Goal: Task Accomplishment & Management: Manage account settings

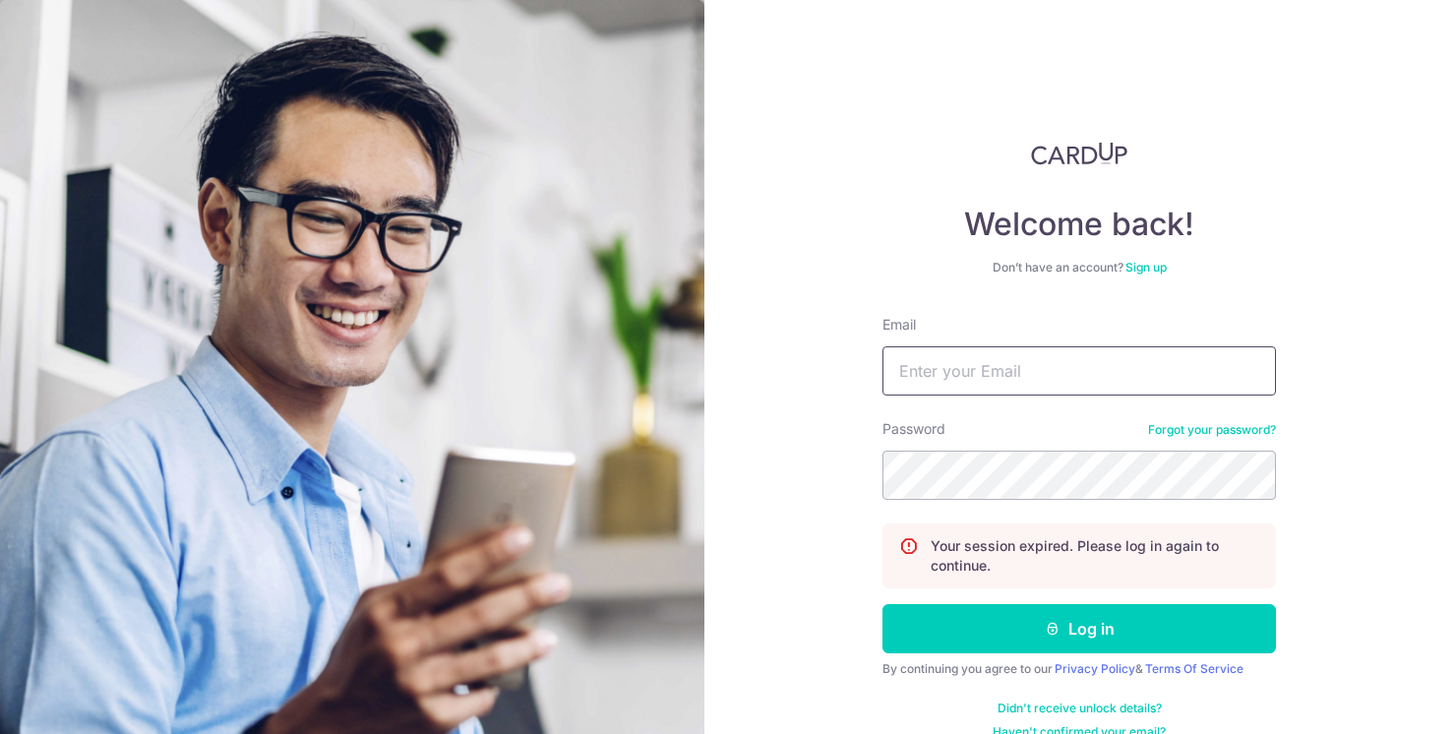
click at [1023, 371] on input "Email" at bounding box center [1079, 370] width 394 height 49
type input "[EMAIL_ADDRESS][DOMAIN_NAME]"
click at [882, 604] on button "Log in" at bounding box center [1079, 628] width 394 height 49
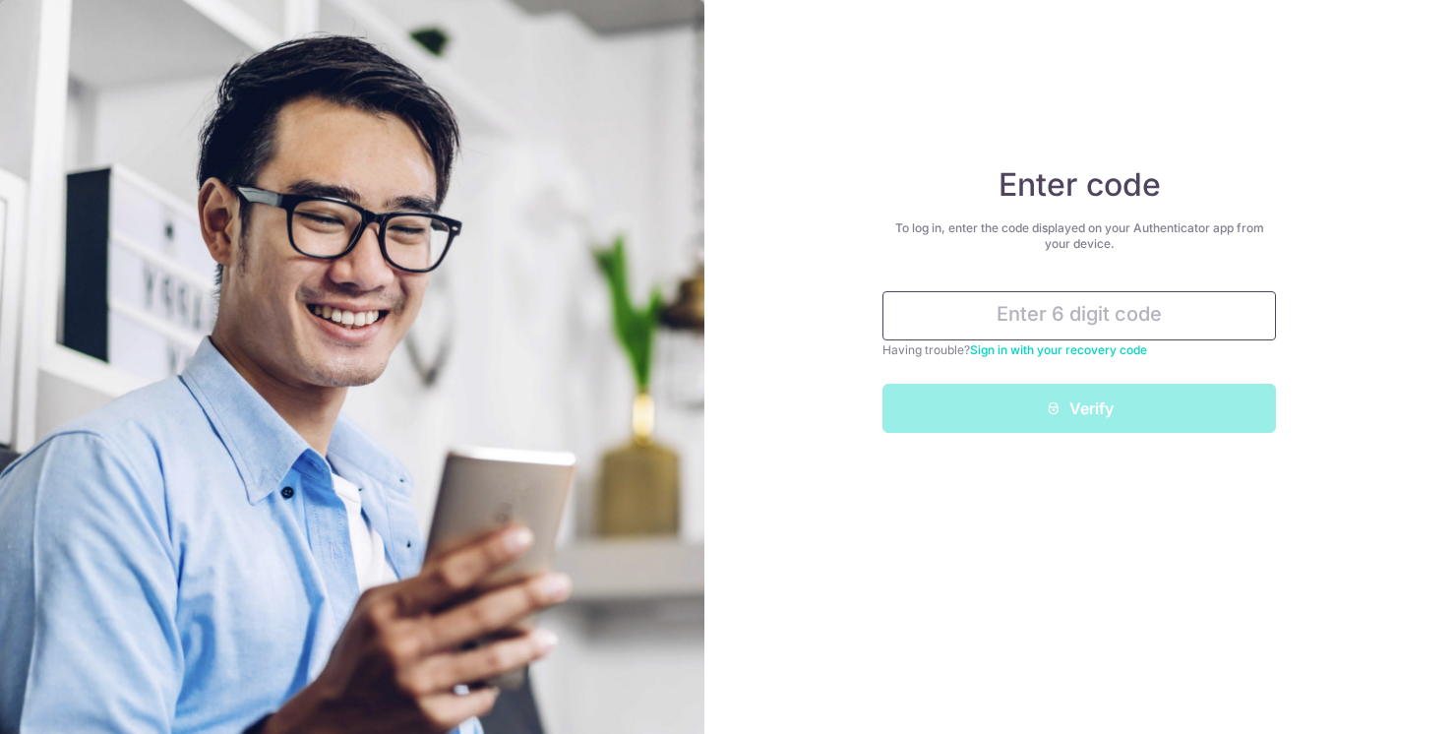
click at [1084, 307] on input "text" at bounding box center [1079, 315] width 394 height 49
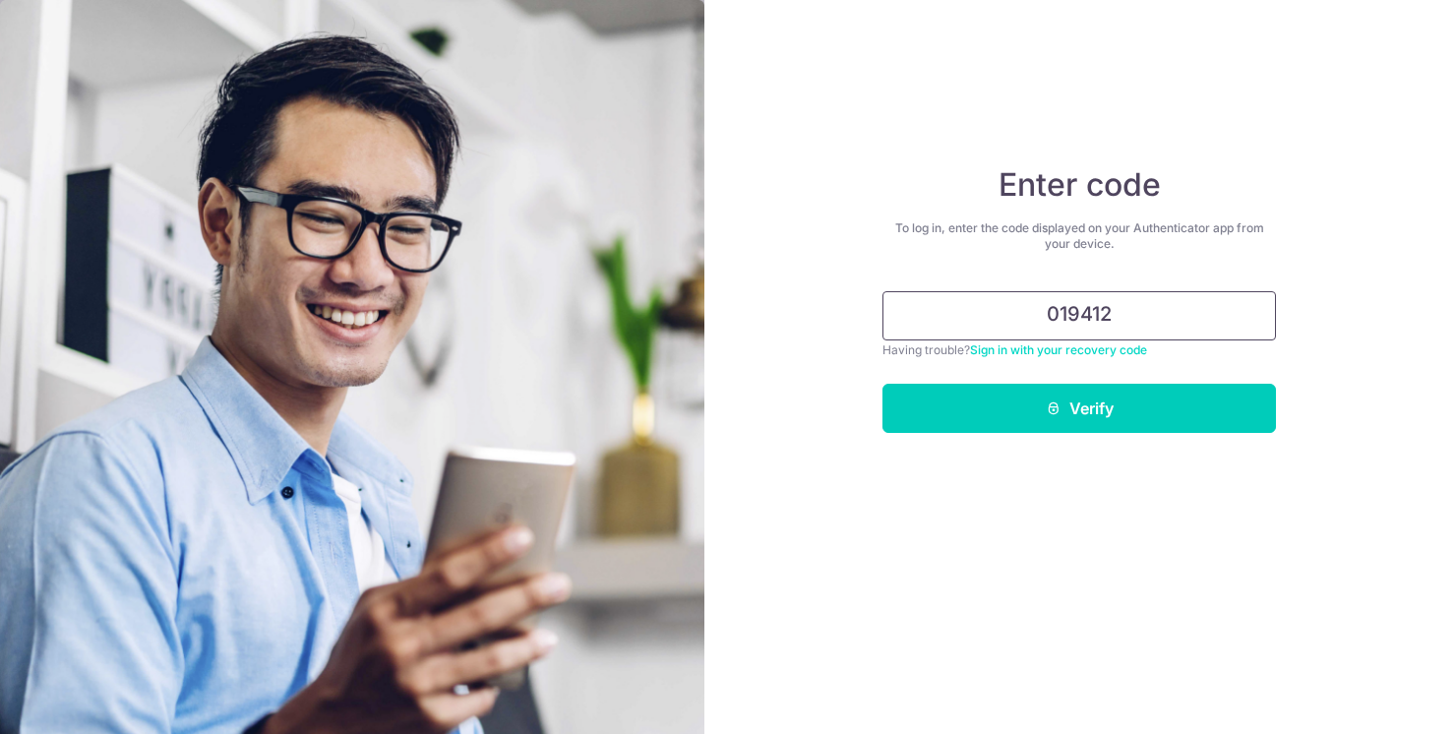
type input "019412"
click at [882, 384] on button "Verify" at bounding box center [1079, 408] width 394 height 49
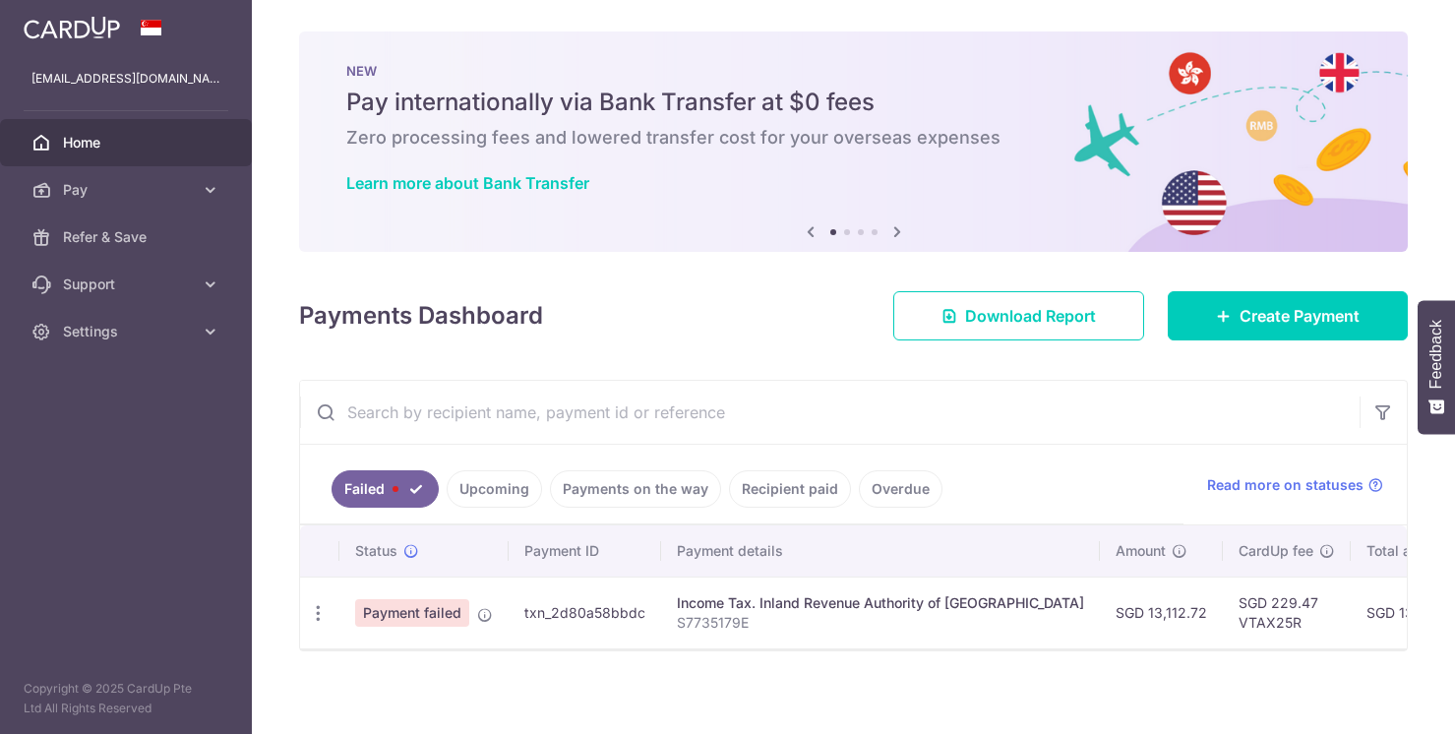
scroll to position [10, 0]
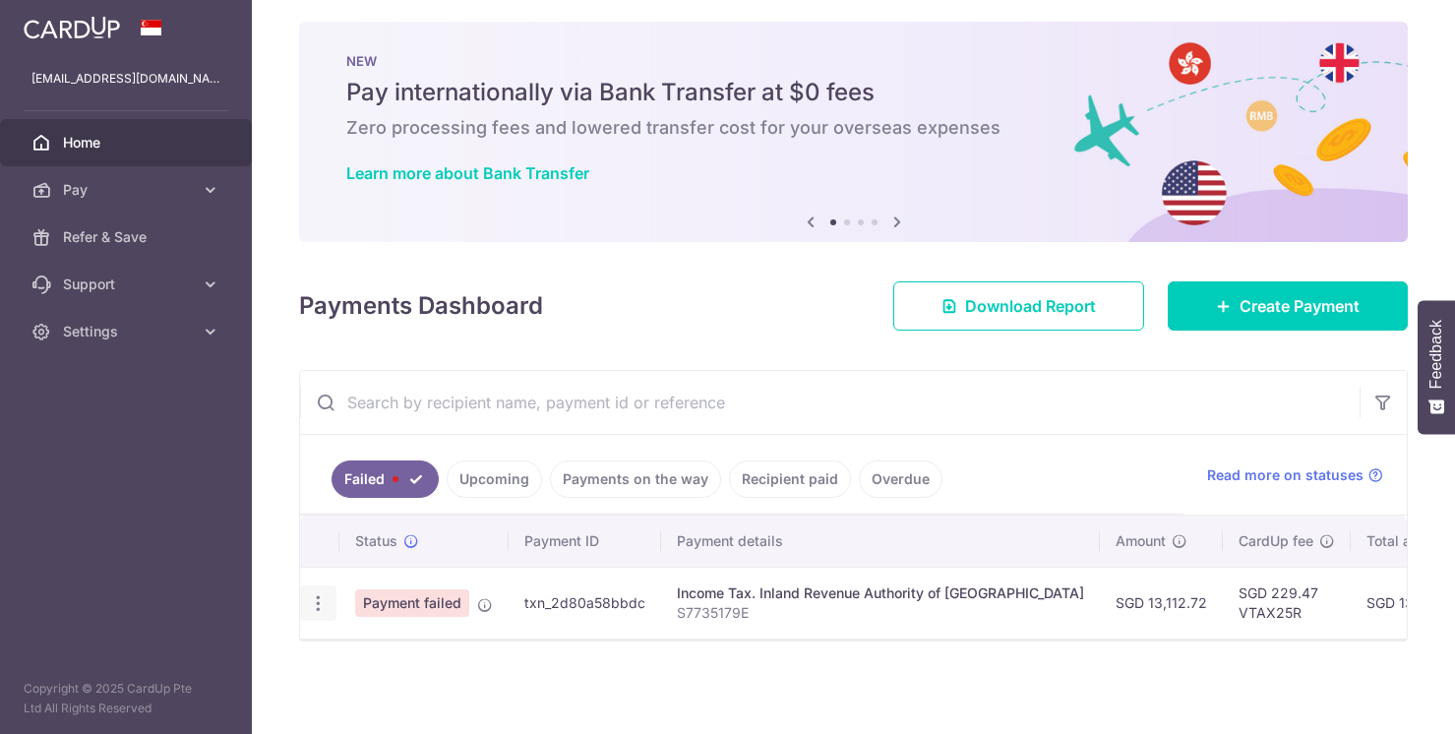
click at [317, 601] on icon "button" at bounding box center [318, 603] width 21 height 21
click at [326, 656] on icon at bounding box center [329, 657] width 24 height 24
radio input "true"
type input "13,112.72"
type input "S7735179E"
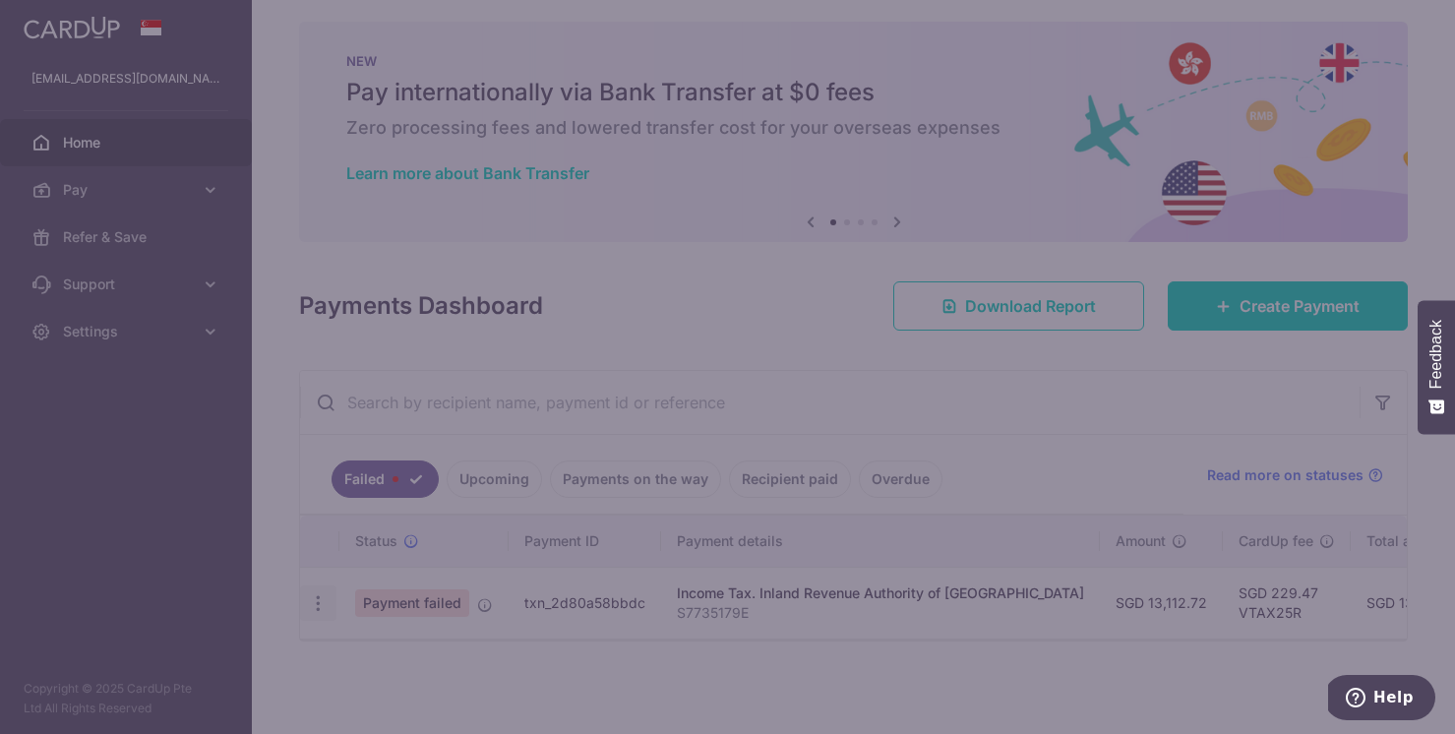
type input "VTAX25R"
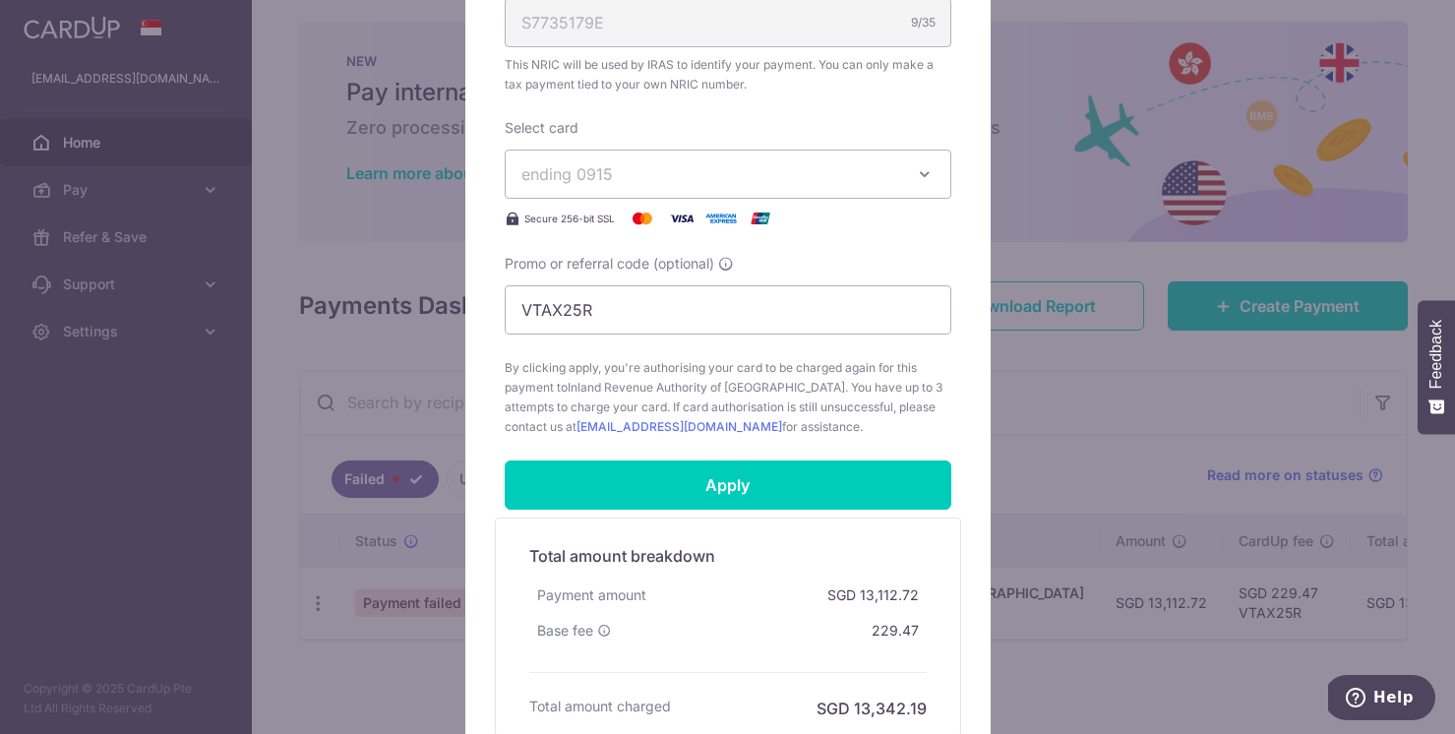
scroll to position [661, 0]
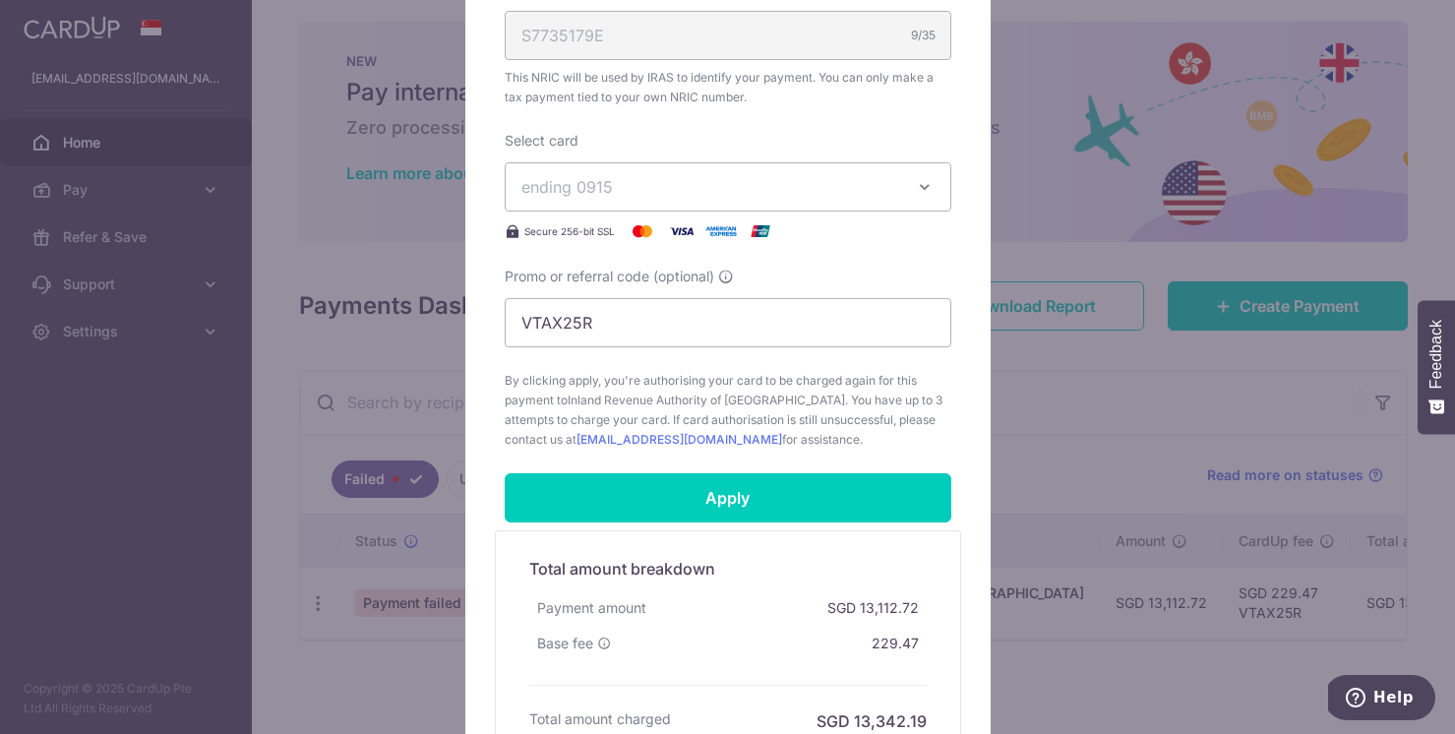
click at [873, 175] on span "ending 0915" at bounding box center [710, 187] width 378 height 24
click at [699, 284] on span "**** 0915" at bounding box center [727, 280] width 413 height 24
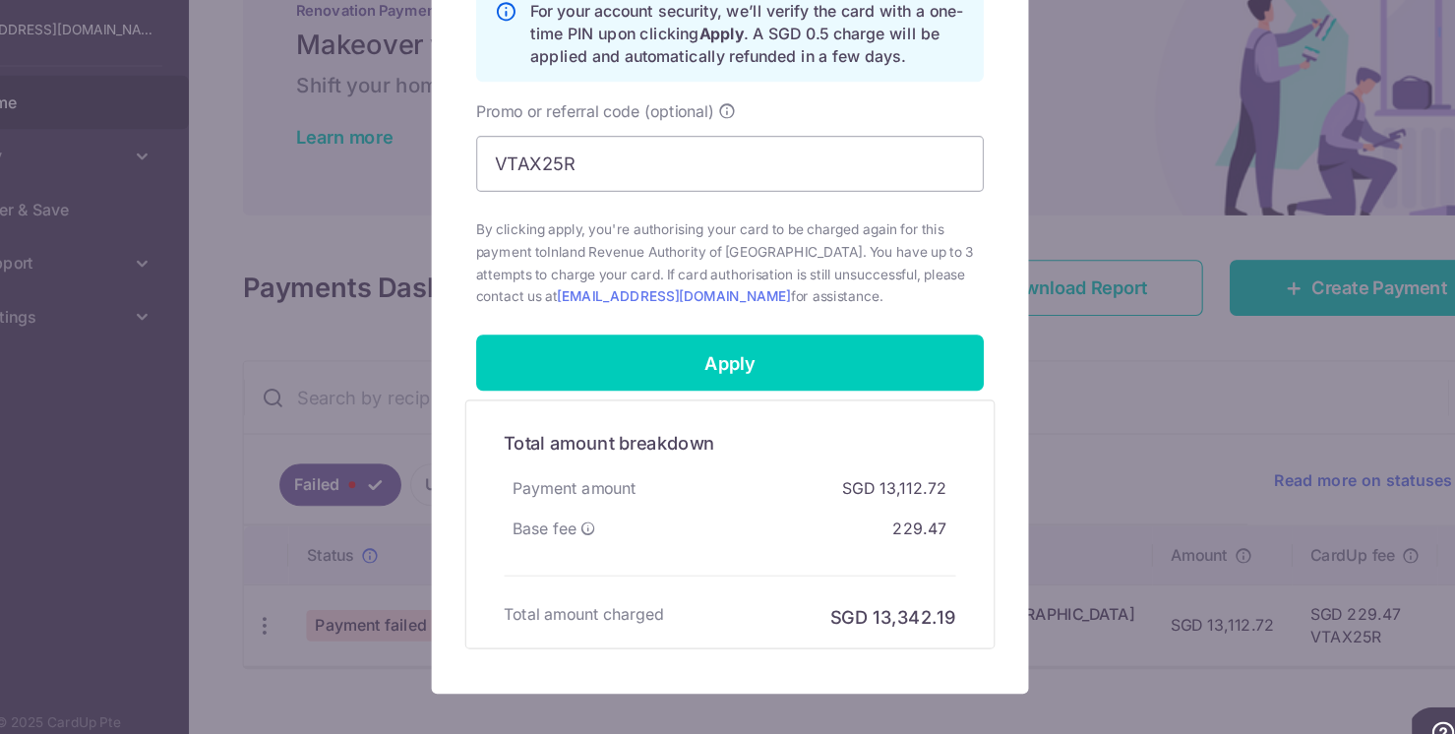
scroll to position [959, 0]
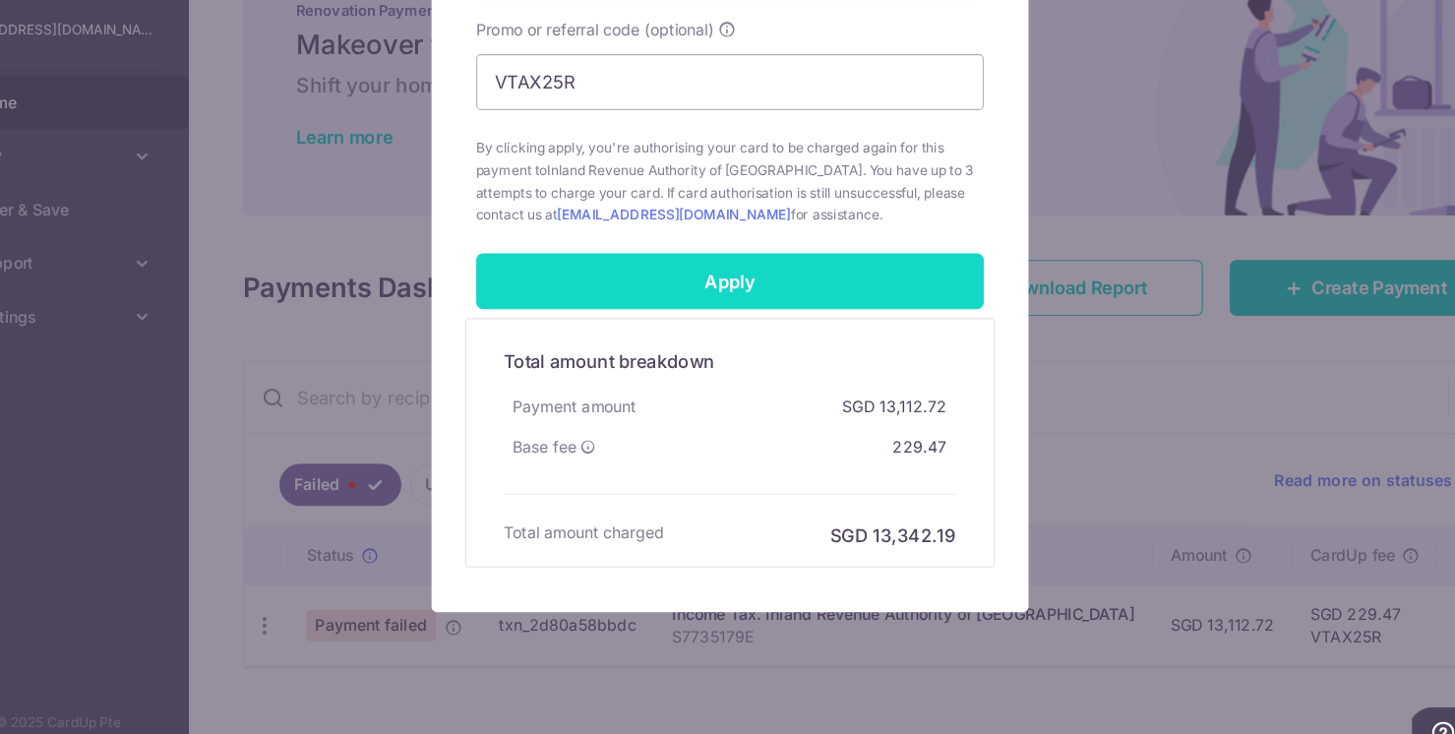
click at [736, 313] on input "Apply" at bounding box center [728, 299] width 447 height 49
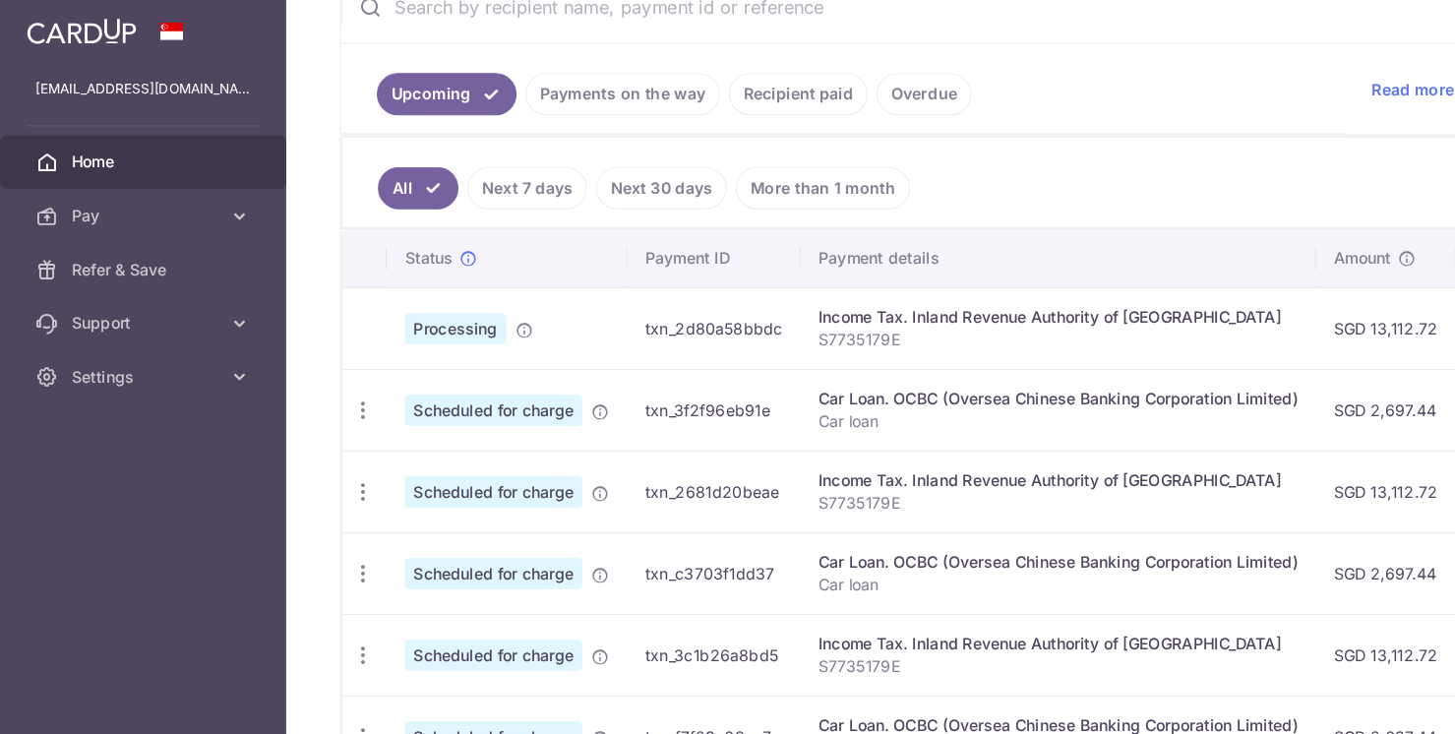
scroll to position [408, 0]
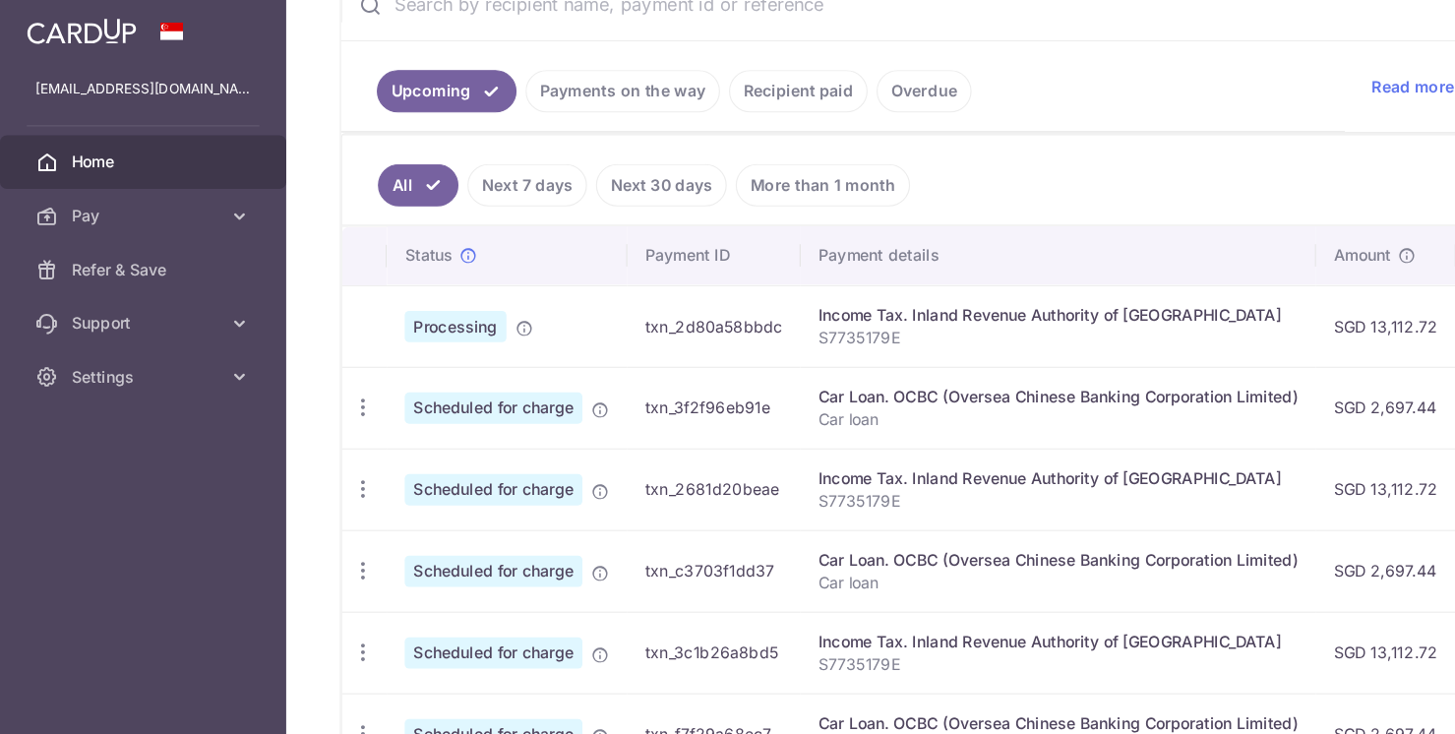
click at [748, 283] on div "Income Tax. Inland Revenue Authority of [GEOGRAPHIC_DATA]" at bounding box center [931, 278] width 422 height 20
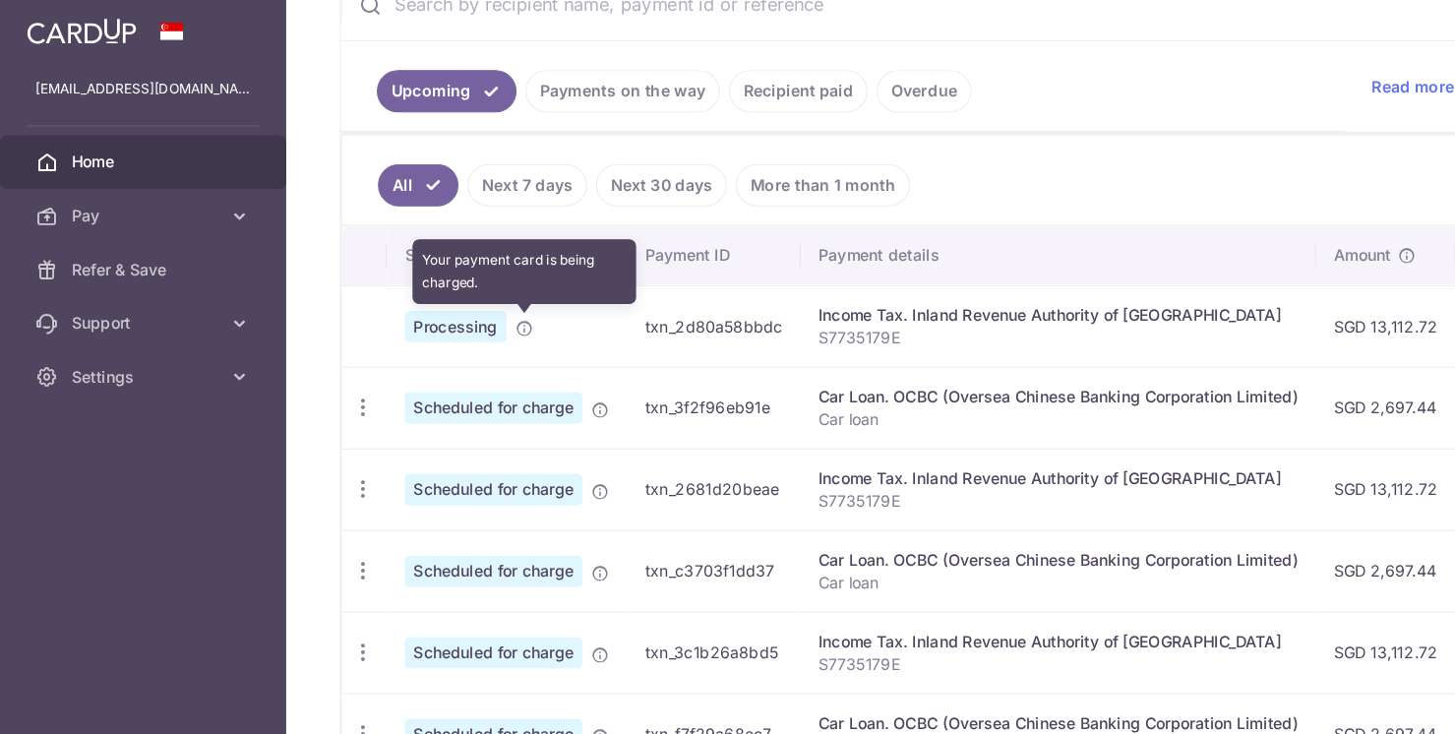
click at [456, 286] on icon at bounding box center [462, 289] width 16 height 16
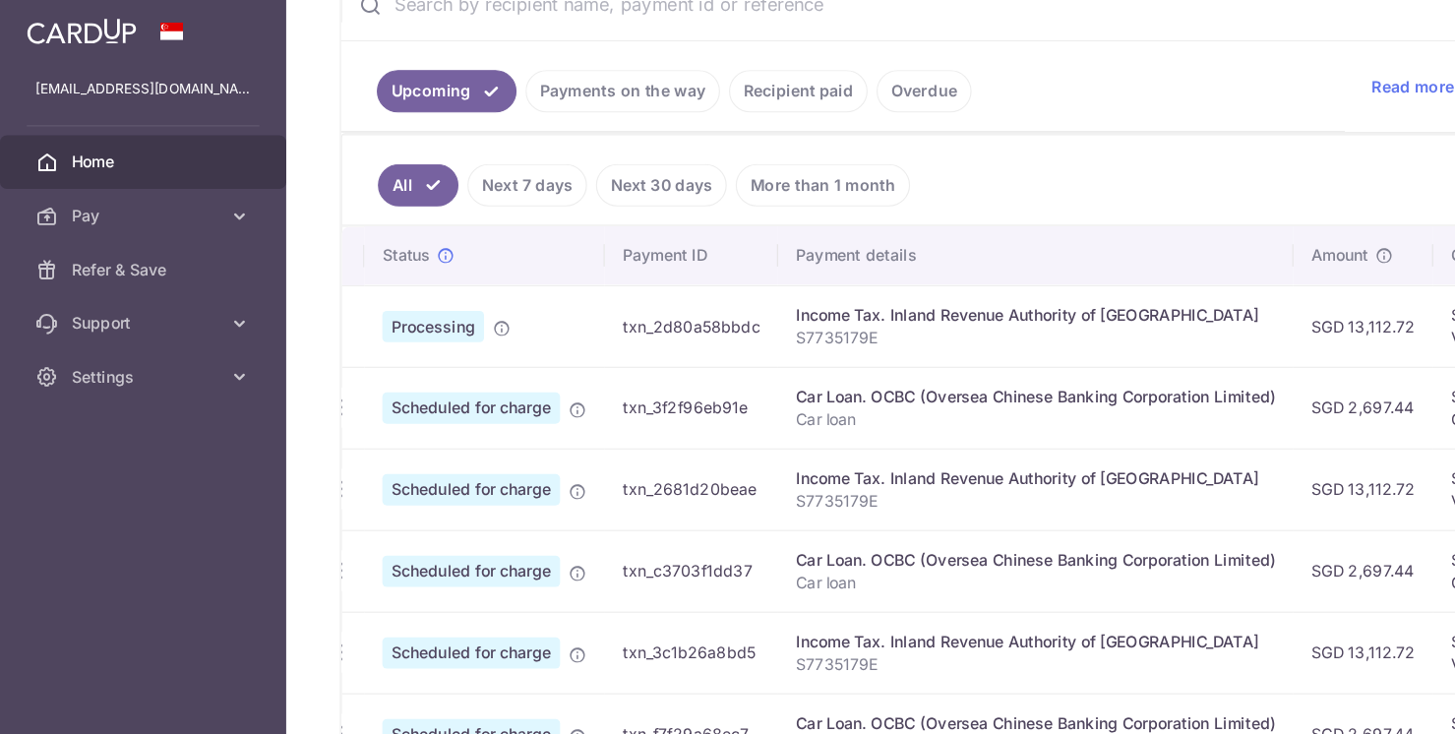
scroll to position [0, 0]
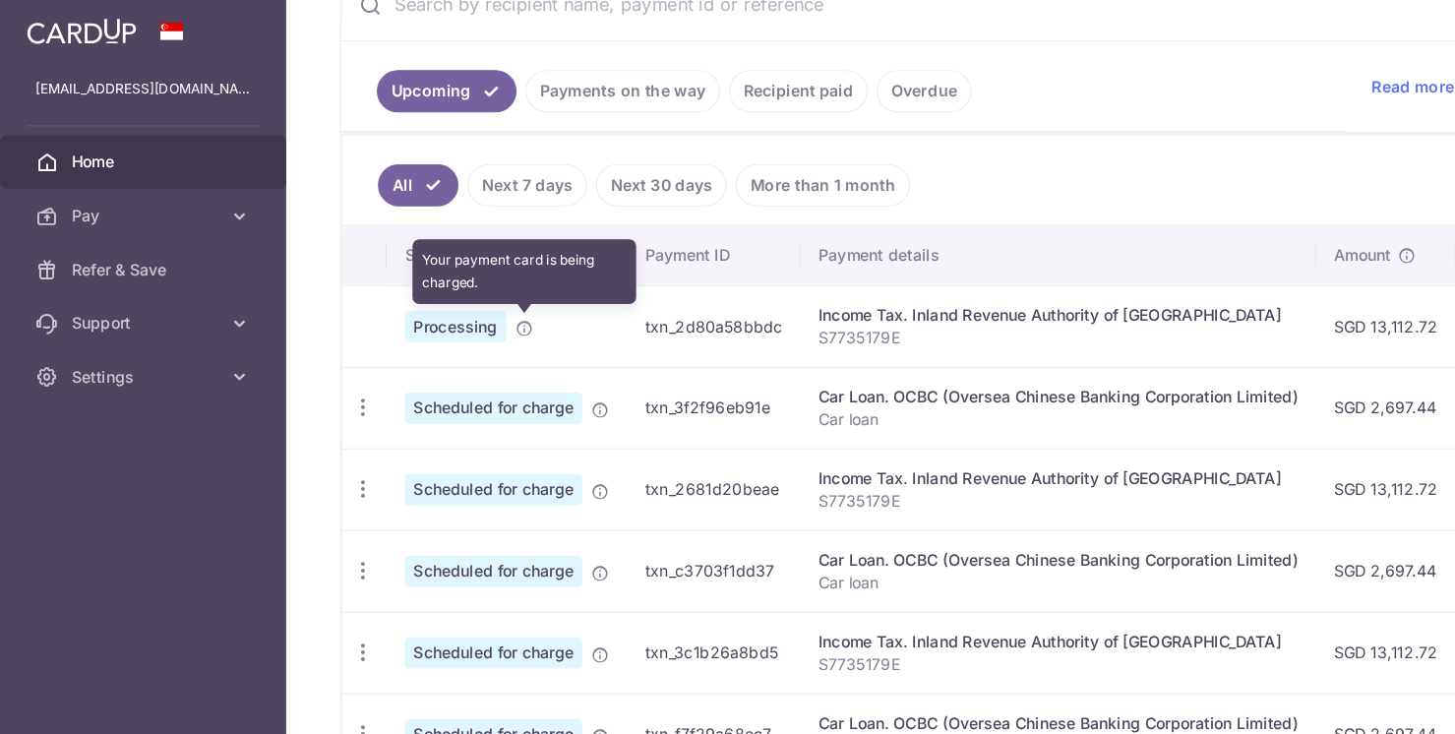
click at [462, 285] on icon at bounding box center [462, 289] width 16 height 16
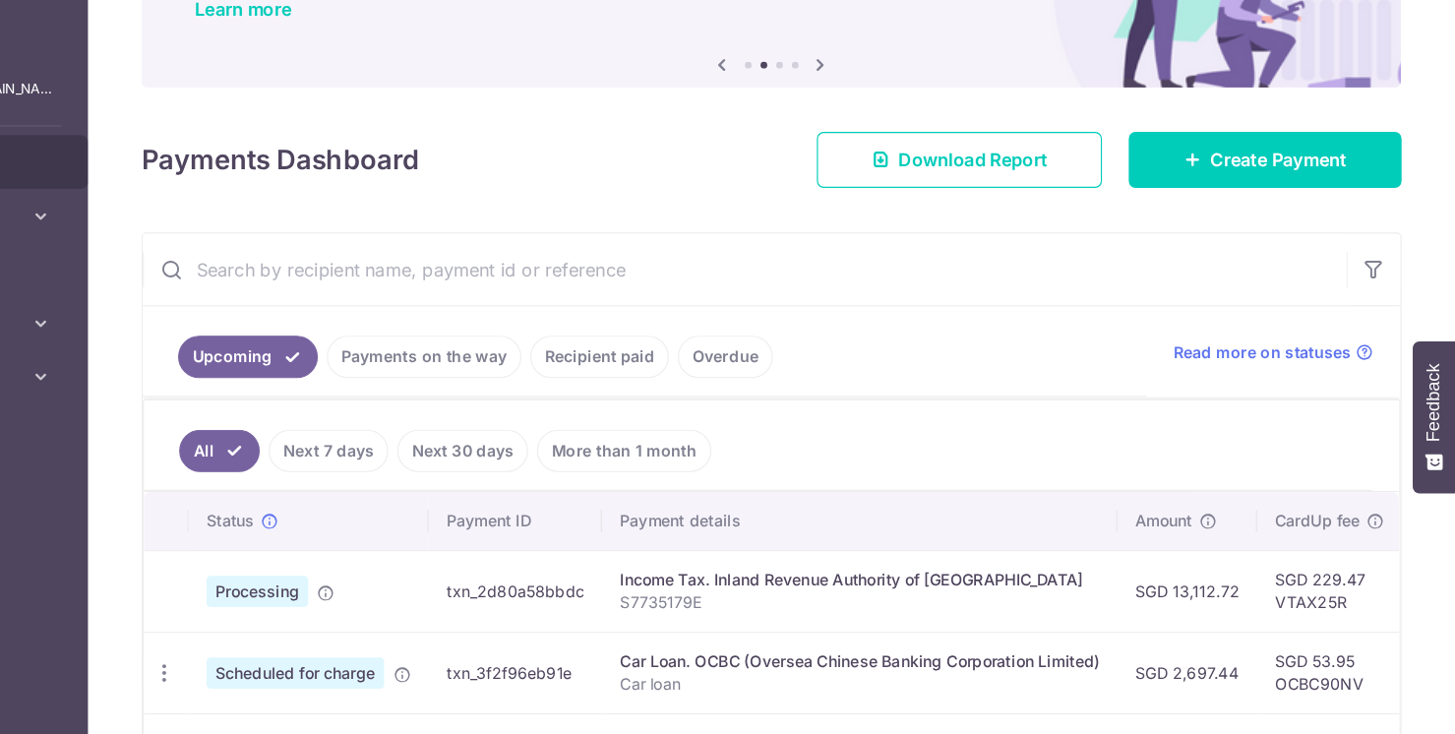
scroll to position [179, 0]
